Goal: Task Accomplishment & Management: Use online tool/utility

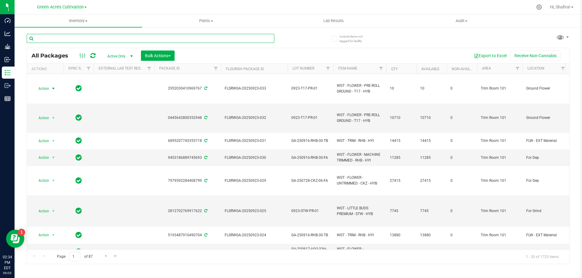
click at [106, 40] on input "text" at bounding box center [151, 38] width 248 height 9
paste input "FLSRWGA-20250923-025"
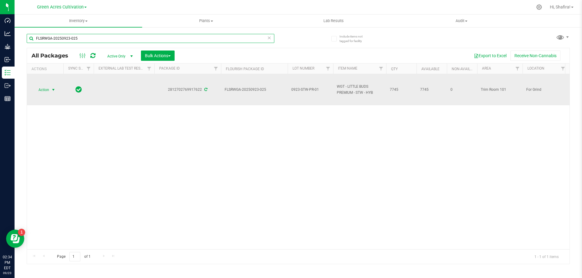
type input "FLSRWGA-20250923-025"
click at [42, 91] on span "Action" at bounding box center [41, 90] width 16 height 8
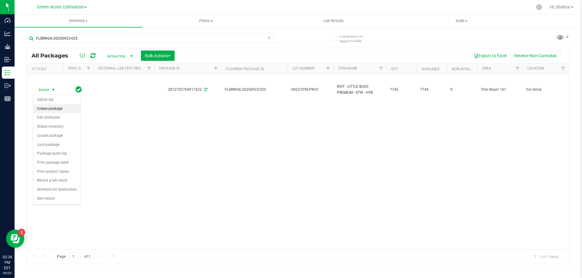
click at [46, 109] on li "Create package" at bounding box center [56, 109] width 47 height 9
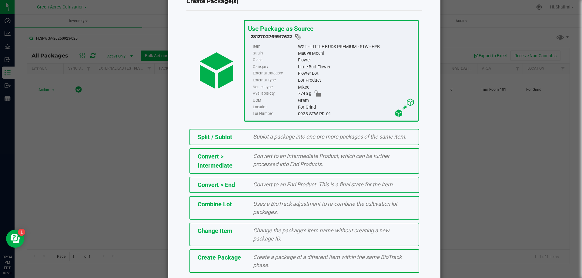
scroll to position [44, 0]
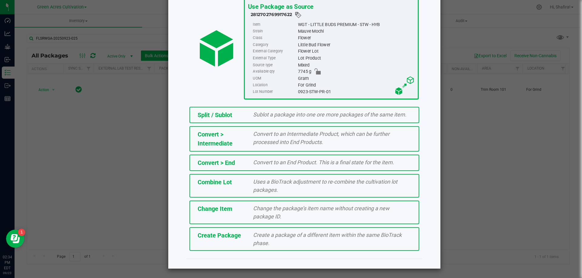
click at [283, 245] on div "Create a package of a different item within the same BioTrack phase." at bounding box center [331, 239] width 167 height 16
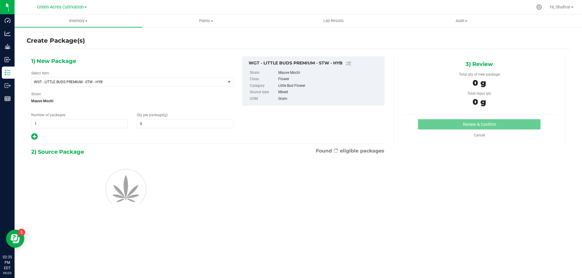
type input "0.0000"
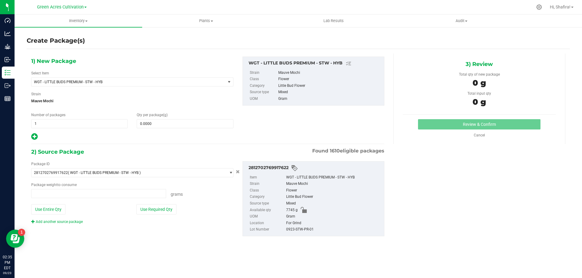
type input "0.0000 g"
click at [141, 84] on span "WGT - LITTLE BUDS PREMIUM - STW - HYB" at bounding box center [125, 82] width 182 height 4
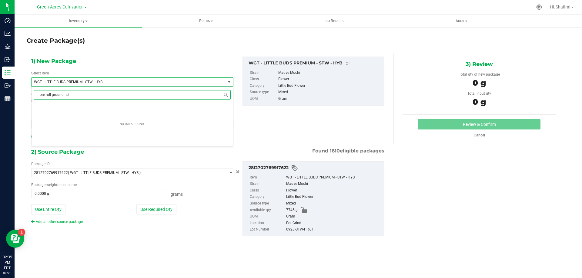
type input "pre-roll ground - stw"
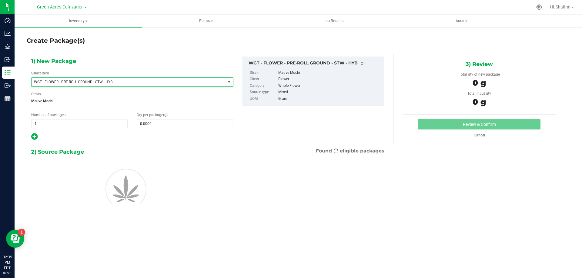
type input "0.0000"
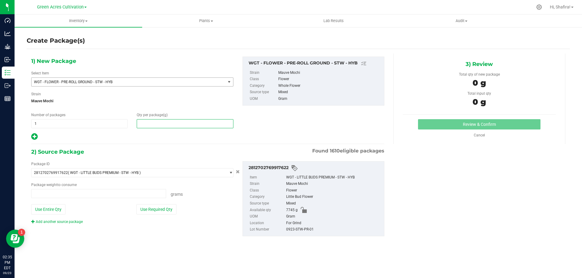
type input "0.0000 g"
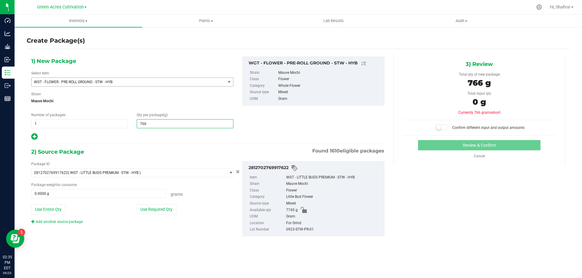
type input "7660"
type input "7,660.0000"
click at [152, 214] on button "Use Required Qty" at bounding box center [156, 210] width 40 height 10
type input "7660.0000 g"
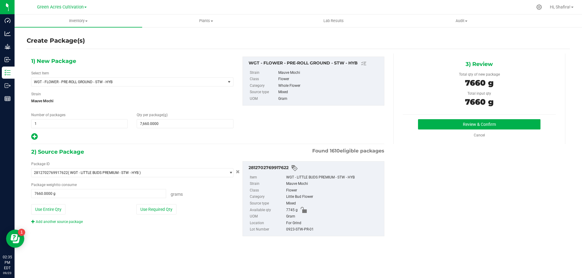
click at [293, 228] on div "0923-STW-PR-01" at bounding box center [333, 230] width 95 height 7
copy div "0923-STW-PR-01"
click at [475, 127] on button "Review & Confirm" at bounding box center [479, 124] width 122 height 10
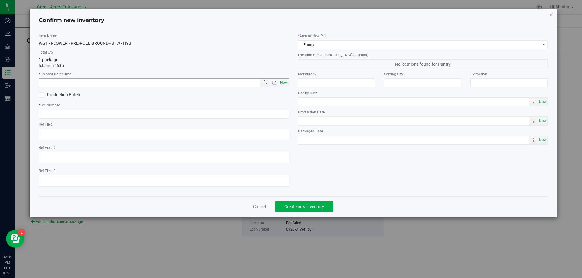
click at [285, 84] on span "Now" at bounding box center [283, 82] width 10 height 9
type input "[DATE] 2:35 PM"
paste input "0923-STW-PR-01"
type input "0923-STW-PR-01"
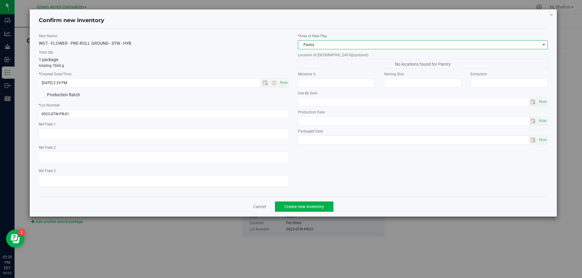
click at [351, 42] on span "Pantry" at bounding box center [419, 45] width 242 height 8
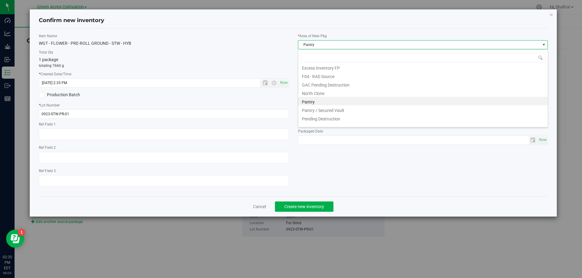
scroll to position [92, 0]
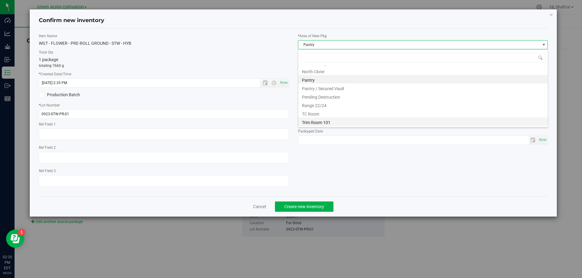
click at [324, 122] on li "Trim Room 101" at bounding box center [422, 122] width 249 height 8
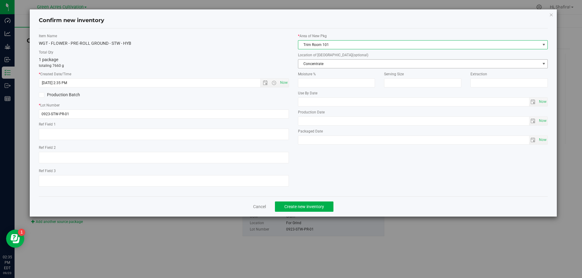
click at [330, 64] on span "Concentrate" at bounding box center [419, 64] width 242 height 8
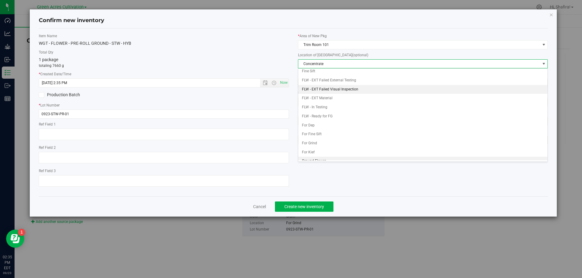
scroll to position [62, 0]
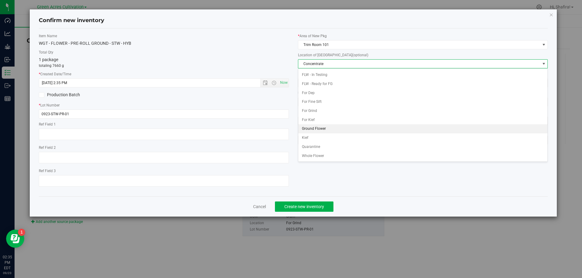
click at [316, 131] on li "Ground Flower" at bounding box center [422, 129] width 249 height 9
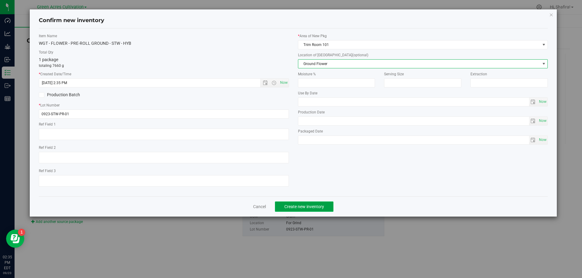
click at [312, 202] on button "Create new inventory" at bounding box center [304, 207] width 58 height 10
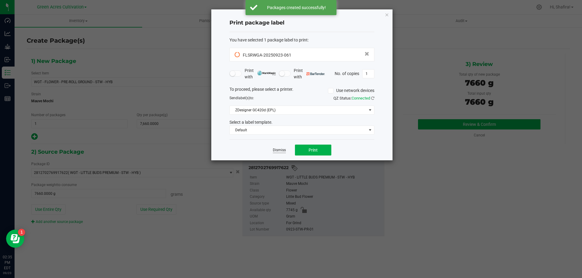
click at [277, 153] on link "Dismiss" at bounding box center [279, 150] width 13 height 5
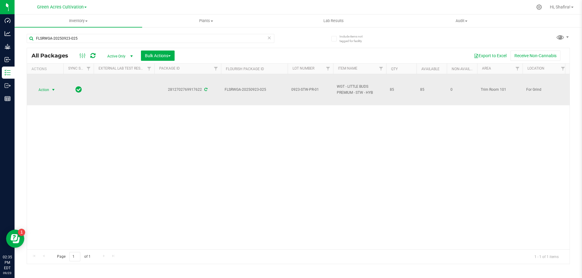
click at [45, 93] on span "Action" at bounding box center [41, 90] width 16 height 8
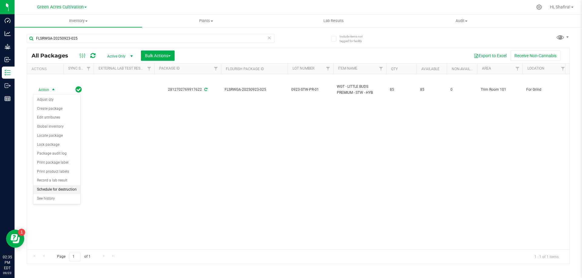
click at [54, 187] on li "Schedule for destruction" at bounding box center [56, 189] width 47 height 9
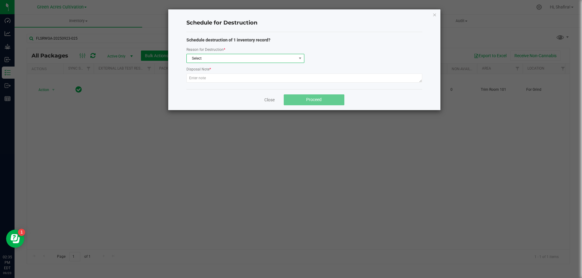
click at [246, 62] on span "Select" at bounding box center [242, 58] width 110 height 8
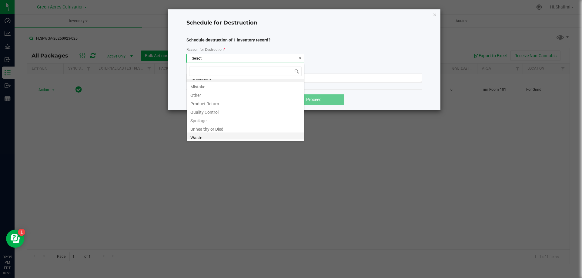
scroll to position [7, 0]
click at [228, 138] on li "Waste" at bounding box center [245, 135] width 117 height 8
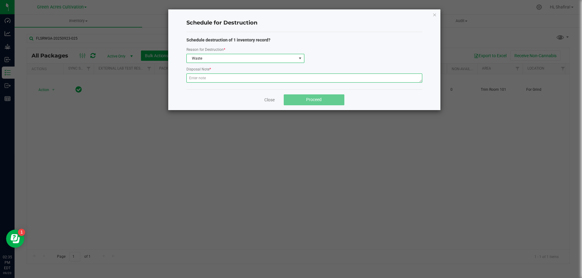
click at [228, 77] on textarea at bounding box center [304, 78] width 236 height 9
type textarea "POST GRINDER WASTE"
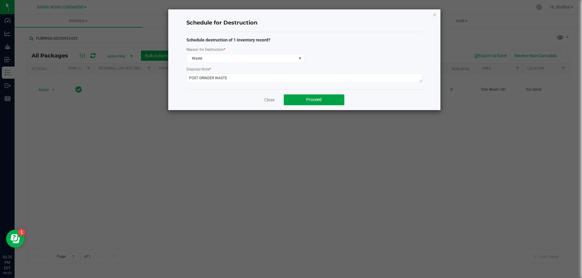
click at [322, 98] on button "Proceed" at bounding box center [314, 100] width 61 height 11
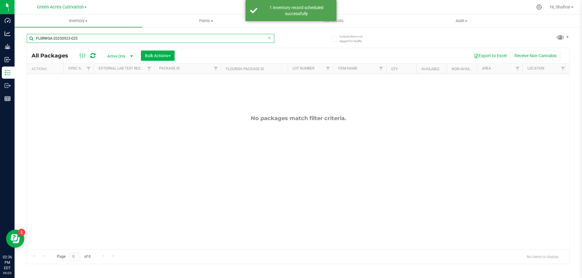
click at [110, 35] on input "FLSRWGA-20250923-025" at bounding box center [151, 38] width 248 height 9
click at [109, 35] on input "FLSRWGA-20250923-025" at bounding box center [151, 38] width 248 height 9
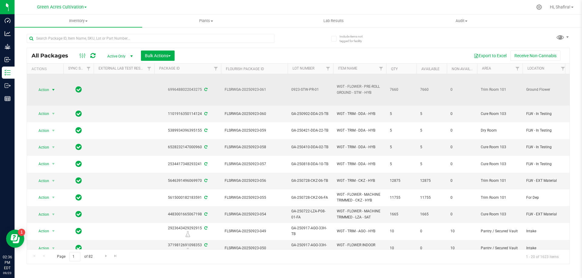
click at [40, 91] on span "Action" at bounding box center [41, 90] width 16 height 8
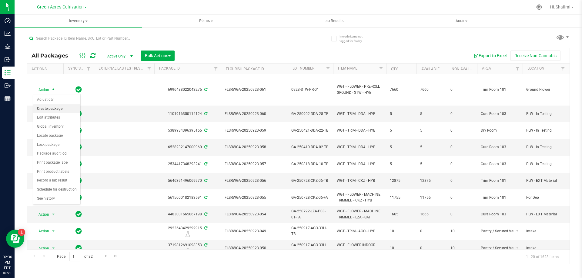
click at [41, 110] on li "Create package" at bounding box center [56, 109] width 47 height 9
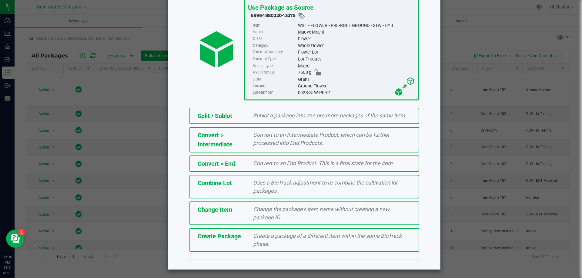
scroll to position [44, 0]
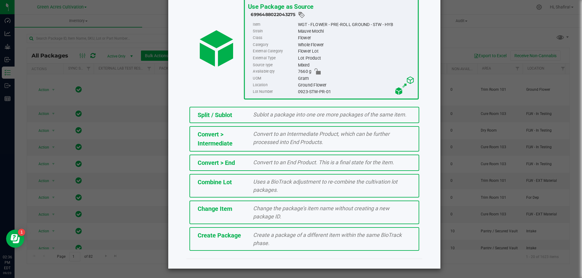
click at [279, 239] on div "Create a package of a different item within the same BioTrack phase." at bounding box center [331, 239] width 167 height 16
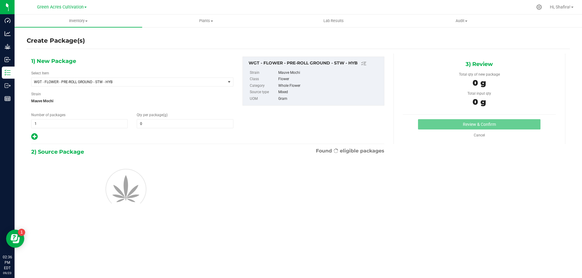
type input "0.0000"
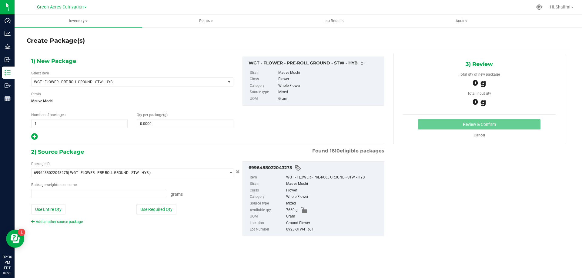
type input "0.0000 g"
click at [192, 122] on span at bounding box center [185, 123] width 96 height 9
type input "10"
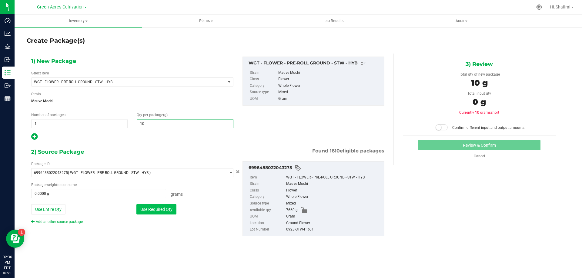
type input "10.0000"
click at [145, 211] on button "Use Required Qty" at bounding box center [156, 210] width 40 height 10
type input "10.0000 g"
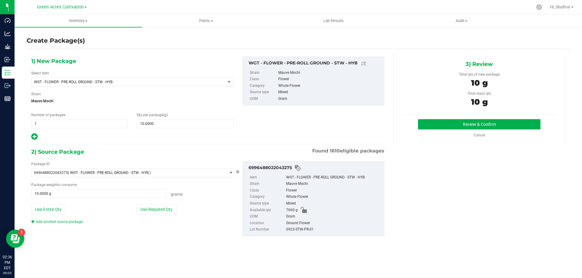
click at [291, 231] on div "0923-STW-PR-01" at bounding box center [333, 230] width 95 height 7
copy div "0923-STW-PR-01"
click at [451, 123] on button "Review & Confirm" at bounding box center [479, 124] width 122 height 10
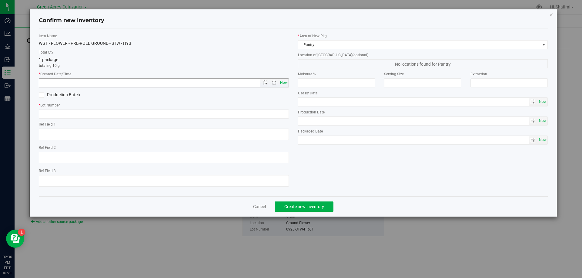
click at [283, 83] on span "Now" at bounding box center [283, 82] width 10 height 9
type input "[DATE] 2:36 PM"
paste input "0923-STW-PR-01"
type input "0923-STW-PR-01"
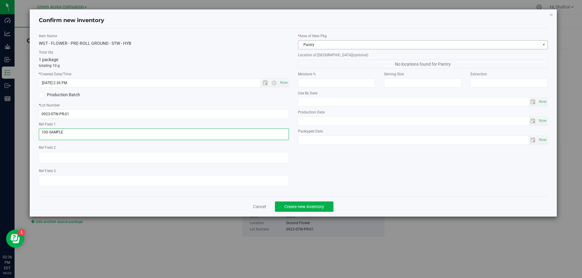
type textarea "10G SAMPLE"
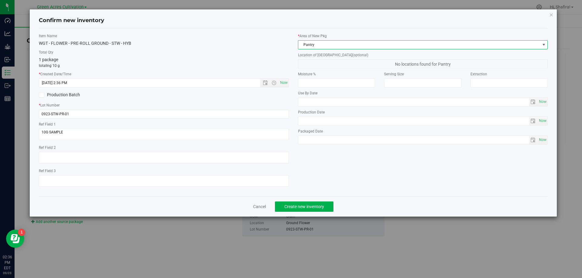
click at [354, 42] on span "Pantry" at bounding box center [419, 45] width 242 height 8
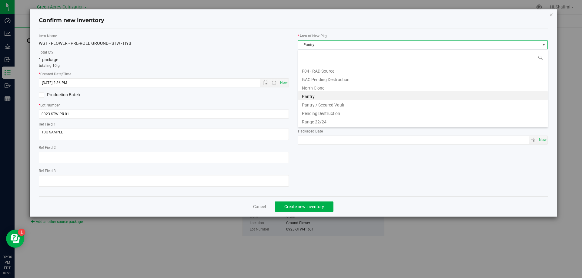
scroll to position [92, 0]
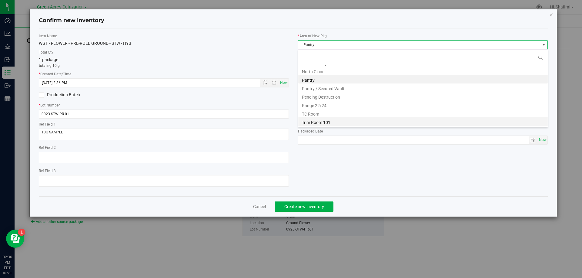
click at [325, 123] on li "Trim Room 101" at bounding box center [422, 122] width 249 height 8
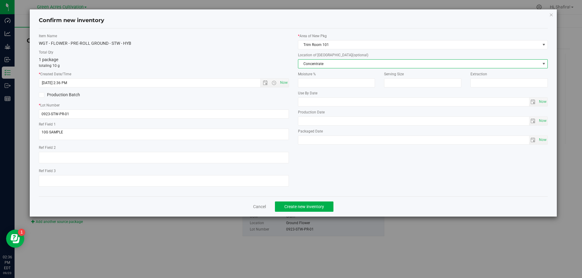
click at [319, 65] on span "Concentrate" at bounding box center [419, 64] width 242 height 8
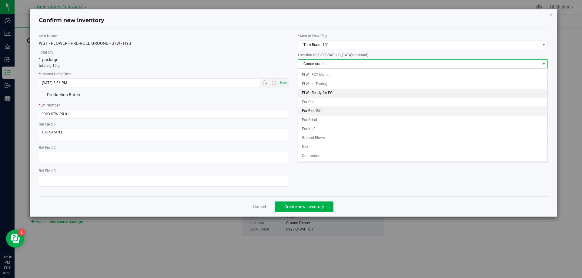
scroll to position [62, 0]
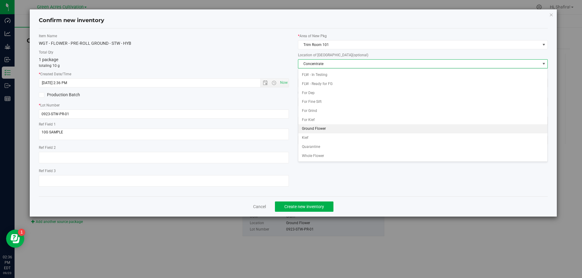
click at [320, 126] on li "Ground Flower" at bounding box center [422, 129] width 249 height 9
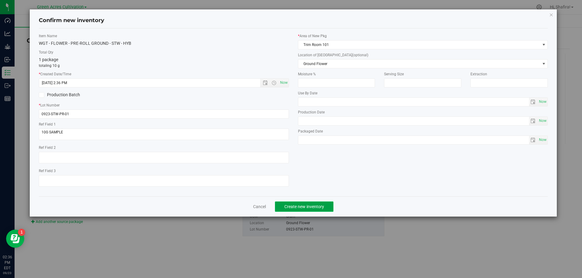
click at [309, 209] on button "Create new inventory" at bounding box center [304, 207] width 58 height 10
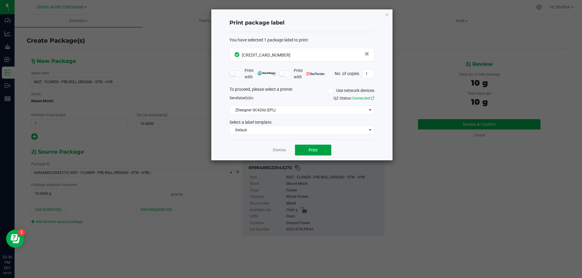
click at [305, 152] on button "Print" at bounding box center [313, 150] width 36 height 11
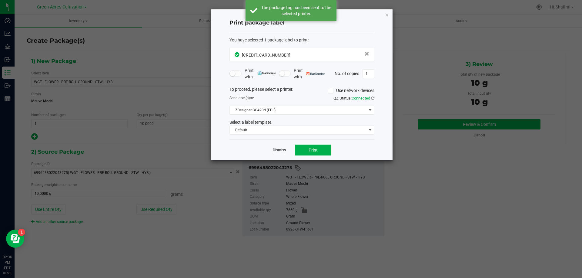
click at [282, 152] on link "Dismiss" at bounding box center [279, 150] width 13 height 5
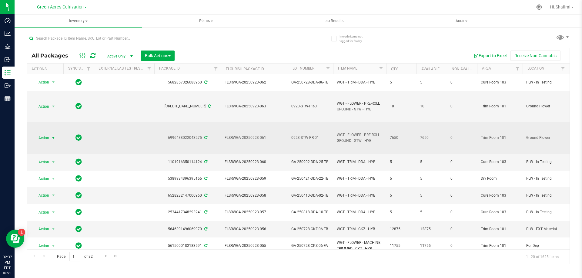
click at [41, 137] on span "Action" at bounding box center [41, 138] width 16 height 8
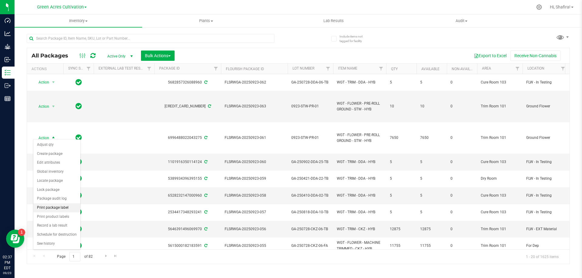
click at [57, 209] on li "Print package label" at bounding box center [56, 208] width 47 height 9
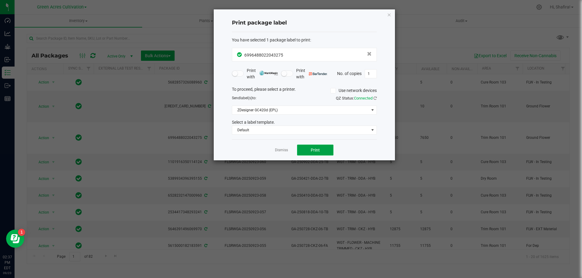
click at [301, 149] on button "Print" at bounding box center [315, 150] width 36 height 11
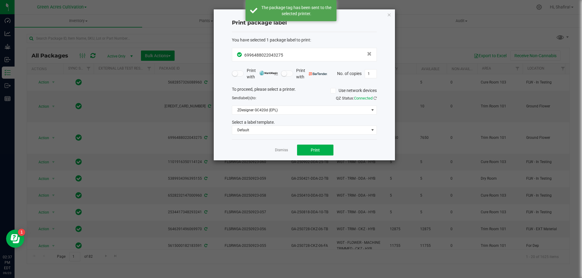
click at [280, 150] on link "Dismiss" at bounding box center [281, 150] width 13 height 5
